Goal: Information Seeking & Learning: Learn about a topic

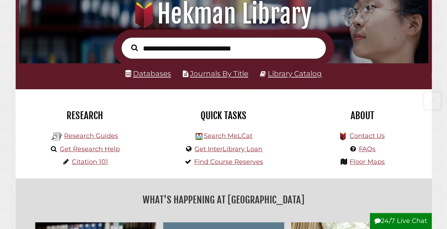
scroll to position [85, 0]
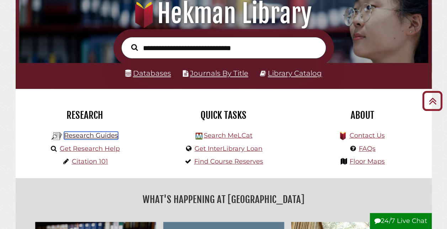
click at [93, 137] on link "Research Guides" at bounding box center [91, 136] width 54 height 8
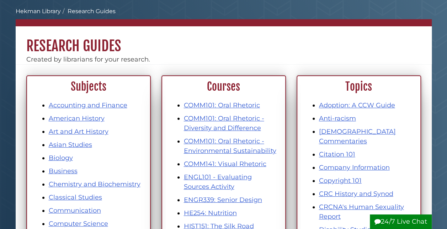
scroll to position [32, 0]
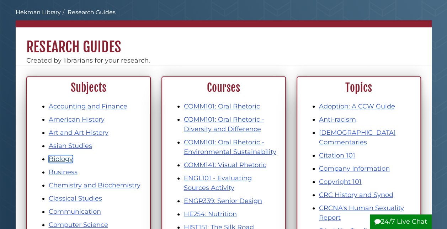
click at [63, 162] on link "Biology" at bounding box center [61, 159] width 24 height 8
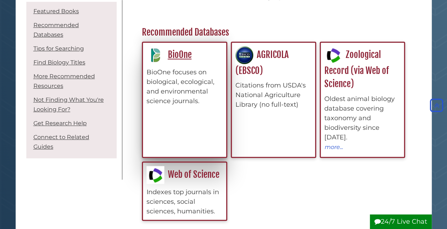
scroll to position [197, 0]
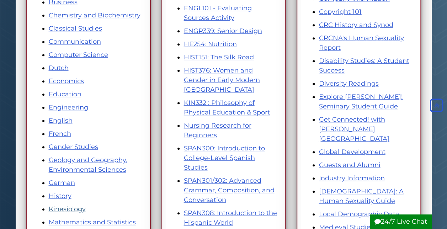
scroll to position [262, 0]
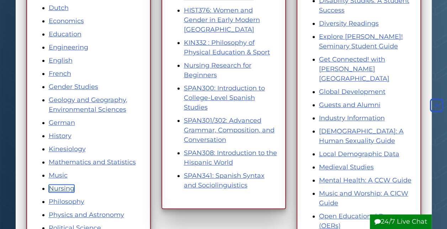
click at [63, 190] on link "Nursing" at bounding box center [62, 188] width 26 height 8
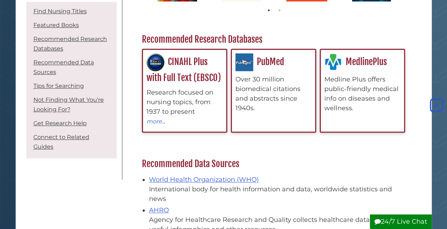
scroll to position [225, 0]
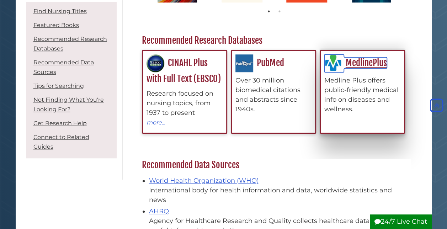
click at [344, 67] on link "MedlinePlus" at bounding box center [355, 62] width 63 height 11
